Goal: Task Accomplishment & Management: Use online tool/utility

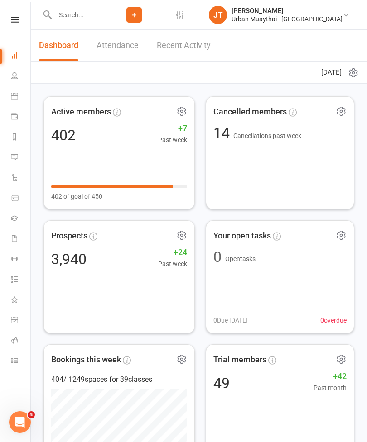
click at [14, 361] on icon at bounding box center [14, 360] width 7 height 7
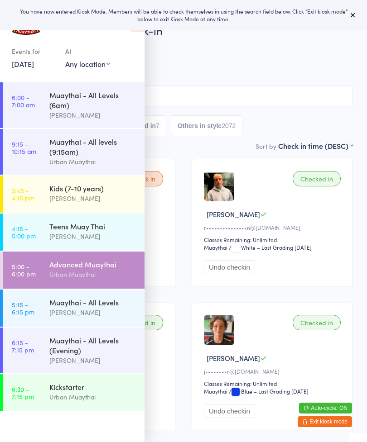
click at [349, 19] on icon at bounding box center [352, 14] width 7 height 7
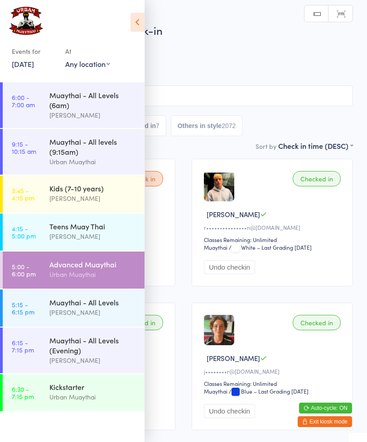
click at [135, 23] on icon at bounding box center [137, 22] width 14 height 19
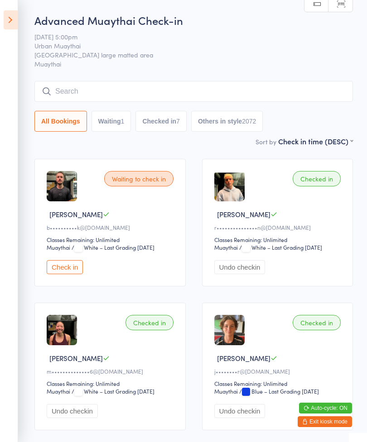
click at [73, 85] on input "search" at bounding box center [193, 91] width 318 height 21
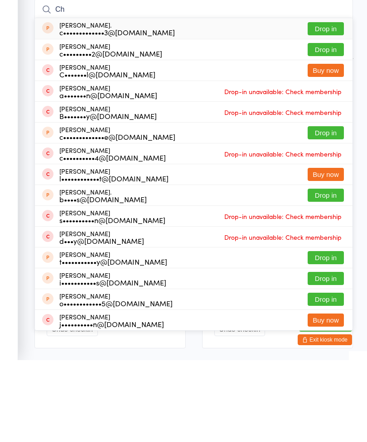
type input "C"
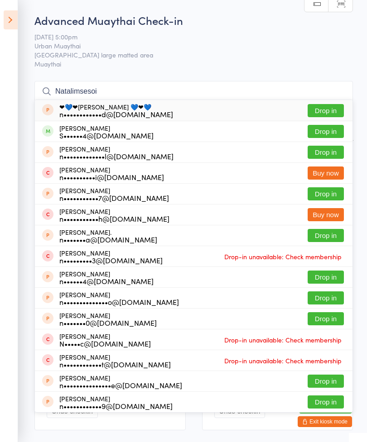
type input "Natalimsesoi"
click at [330, 130] on button "Drop in" at bounding box center [326, 131] width 36 height 13
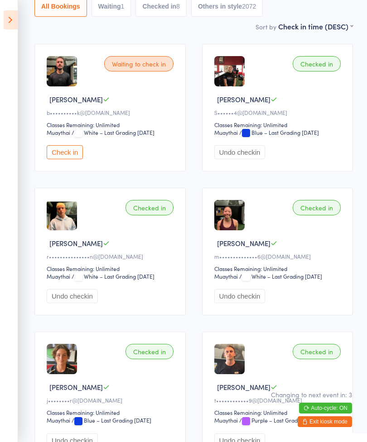
scroll to position [112, 0]
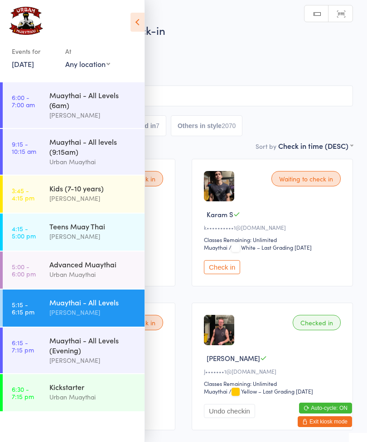
click at [131, 24] on icon at bounding box center [137, 22] width 14 height 19
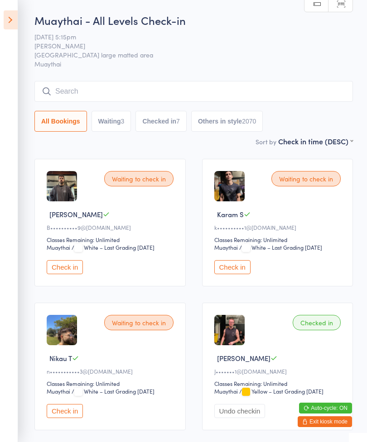
click at [74, 98] on input "search" at bounding box center [193, 91] width 318 height 21
click at [8, 18] on icon at bounding box center [11, 19] width 14 height 19
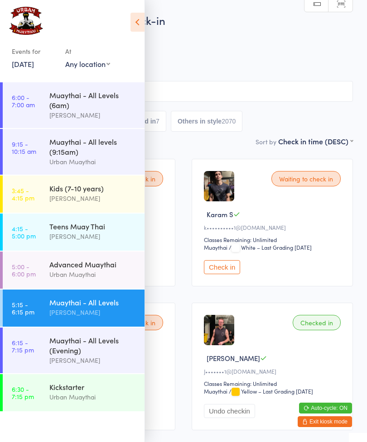
click at [46, 269] on link "5:00 - 6:00 pm Advanced Muaythai Urban Muaythai" at bounding box center [74, 270] width 142 height 37
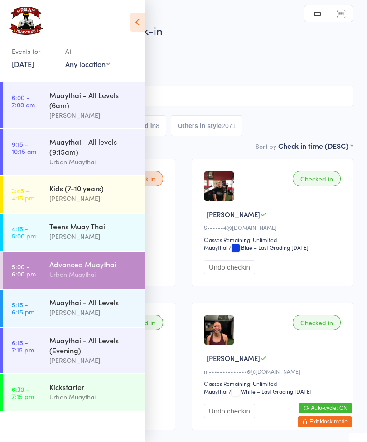
click at [132, 24] on icon at bounding box center [137, 22] width 14 height 19
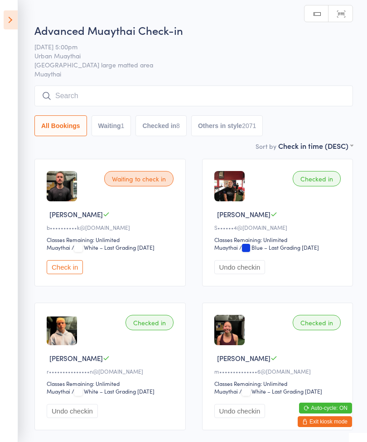
click at [239, 96] on input "search" at bounding box center [193, 96] width 318 height 21
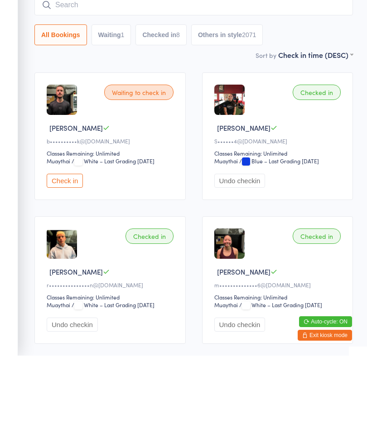
scroll to position [87, 0]
